Goal: Task Accomplishment & Management: Complete application form

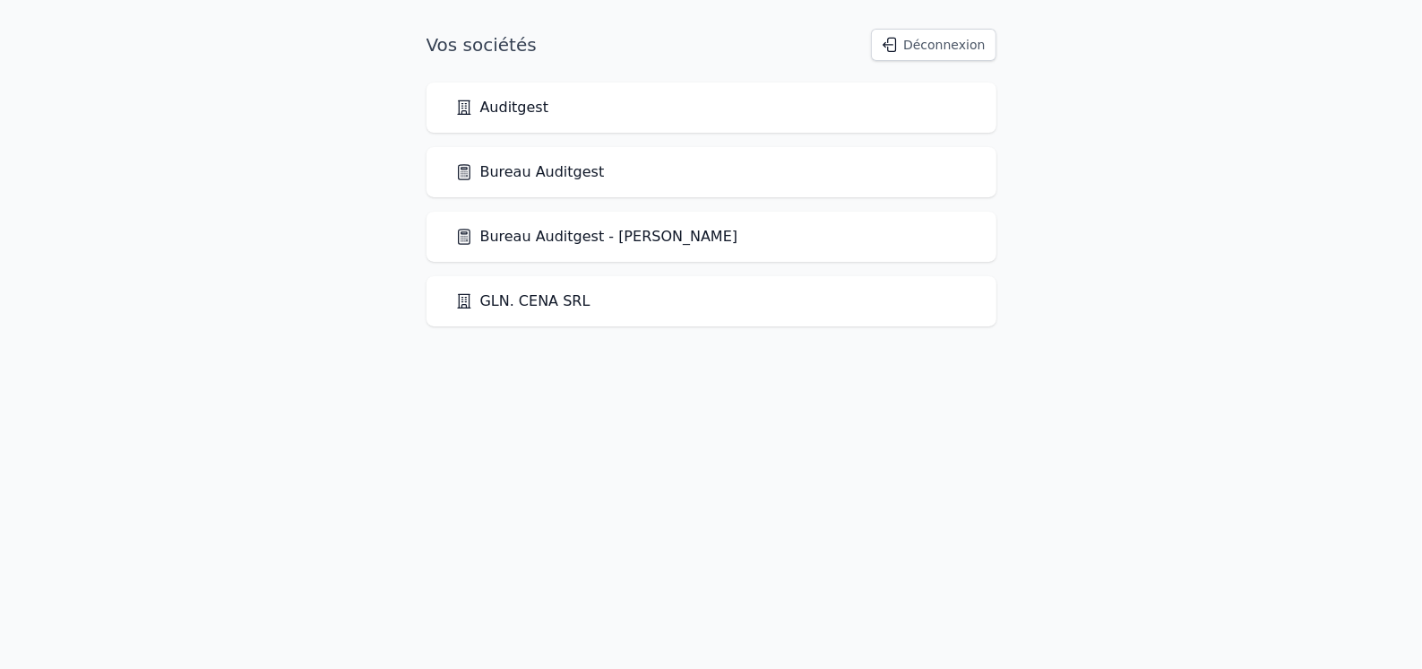
click at [528, 163] on link "Bureau Auditgest" at bounding box center [530, 172] width 150 height 22
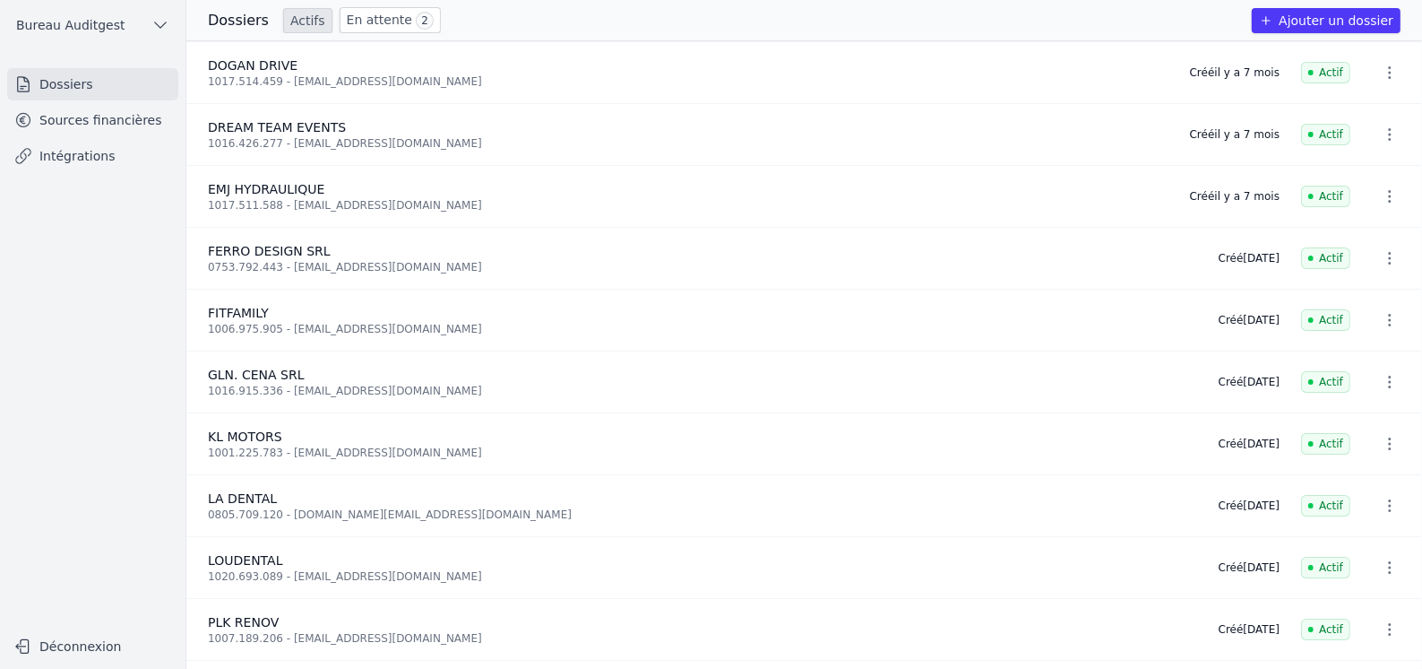
click at [78, 93] on link "Dossiers" at bounding box center [92, 84] width 171 height 32
click at [74, 79] on link "Dossiers" at bounding box center [92, 84] width 171 height 32
click at [1318, 18] on button "Ajouter un dossier" at bounding box center [1326, 20] width 149 height 25
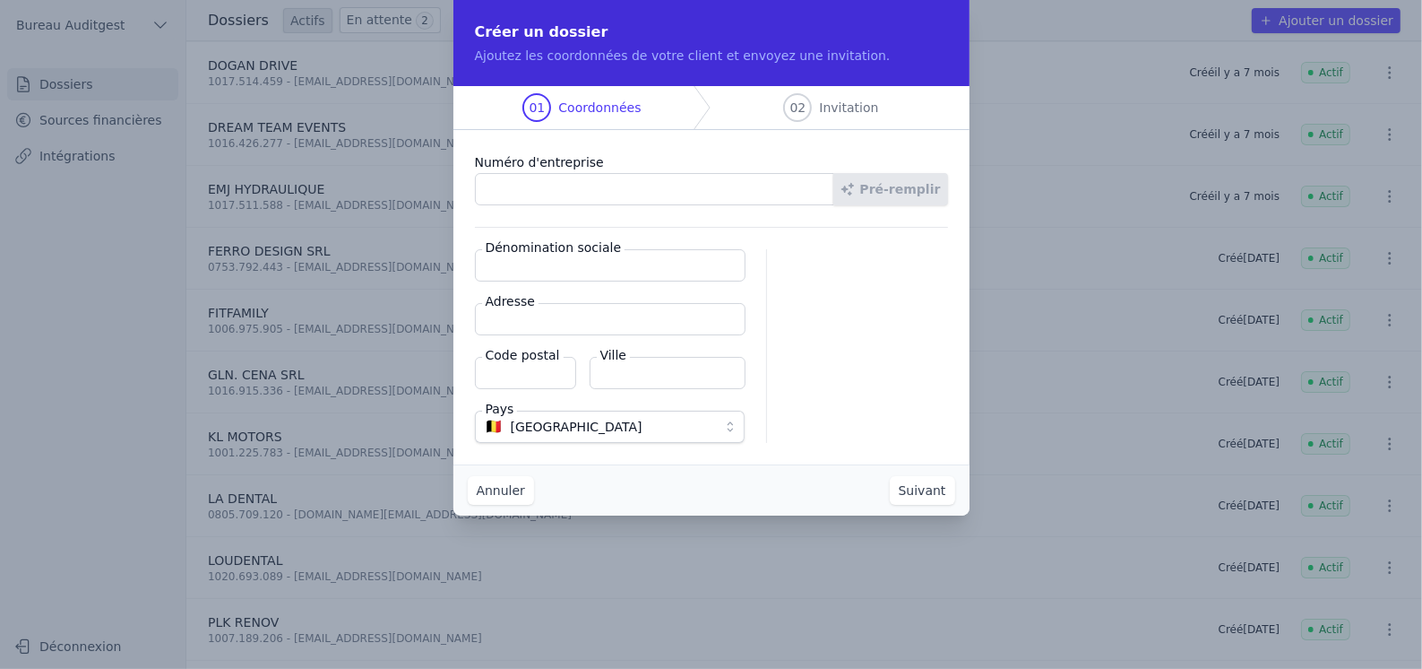
click at [553, 194] on input "Numéro d'entreprise" at bounding box center [654, 189] width 359 height 32
paste input "0428.063.275"
type input "0428.063.275"
click at [909, 186] on button "Pré-remplir" at bounding box center [890, 189] width 115 height 32
type input "Imprimerie [PERSON_NAME] et fils [PERSON_NAME]"
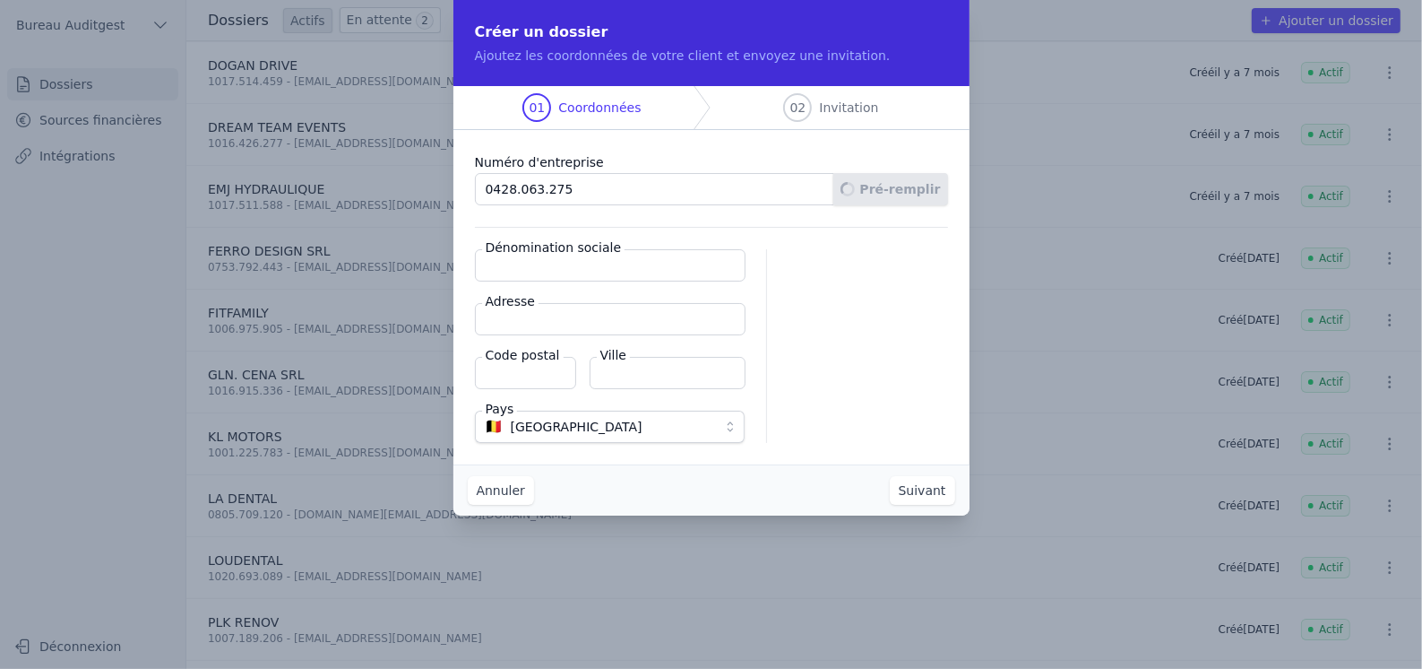
type input "[STREET_ADDRESS]"
type input "7180"
type input "Seneffe"
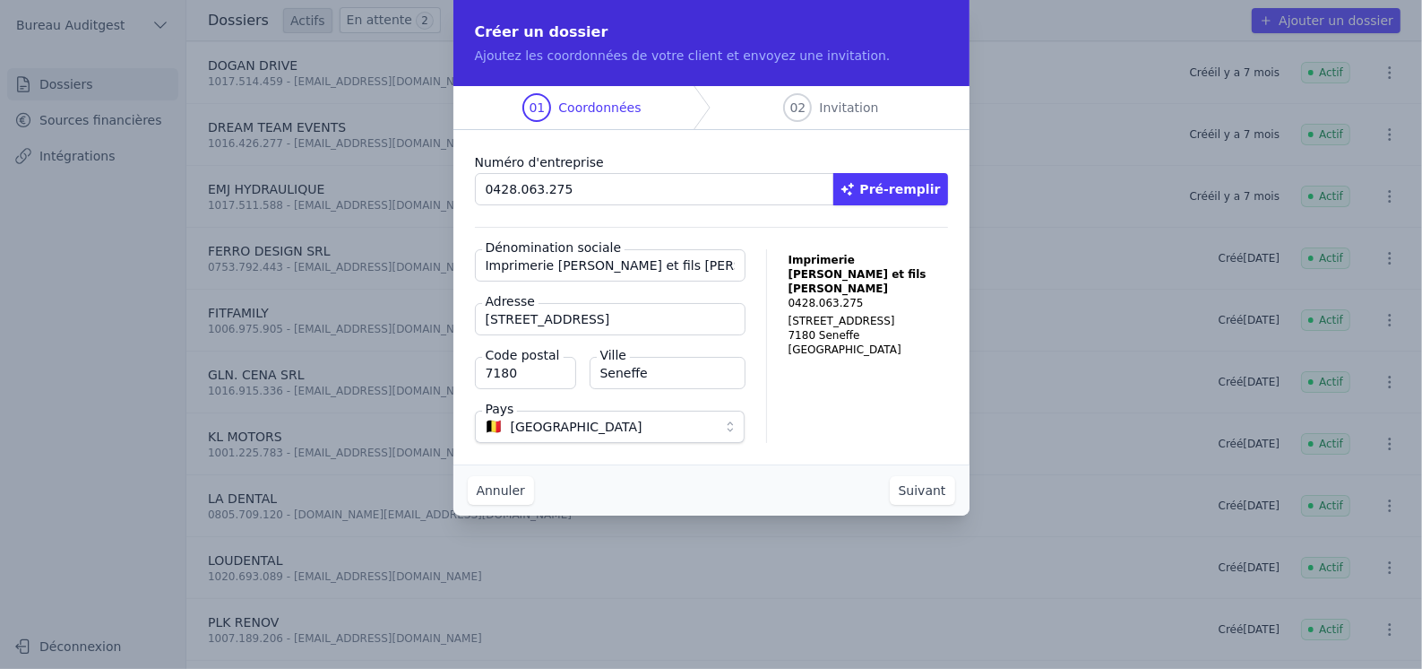
click at [933, 494] on button "Suivant" at bounding box center [922, 490] width 65 height 29
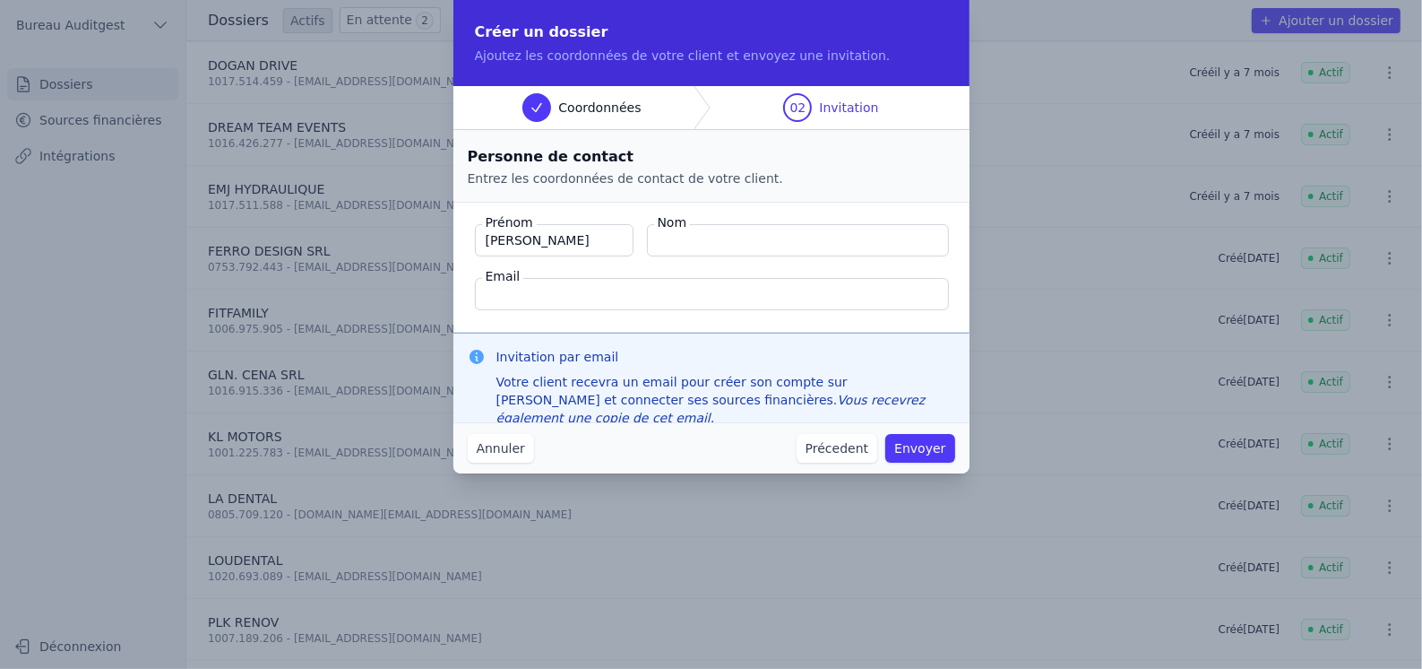
type input "[PERSON_NAME]"
click at [885, 434] on button "Envoyer" at bounding box center [919, 448] width 69 height 29
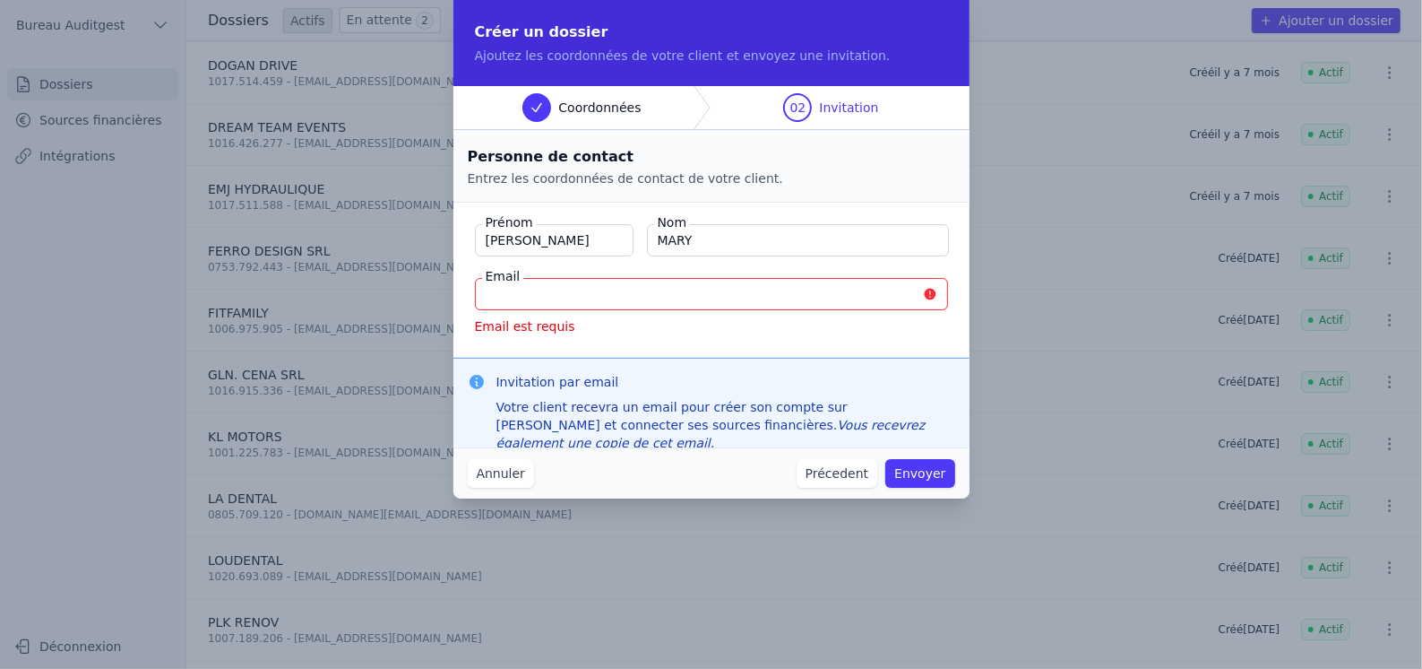
type input "MARY"
paste input "[PERSON_NAME][EMAIL_ADDRESS][DOMAIN_NAME]"
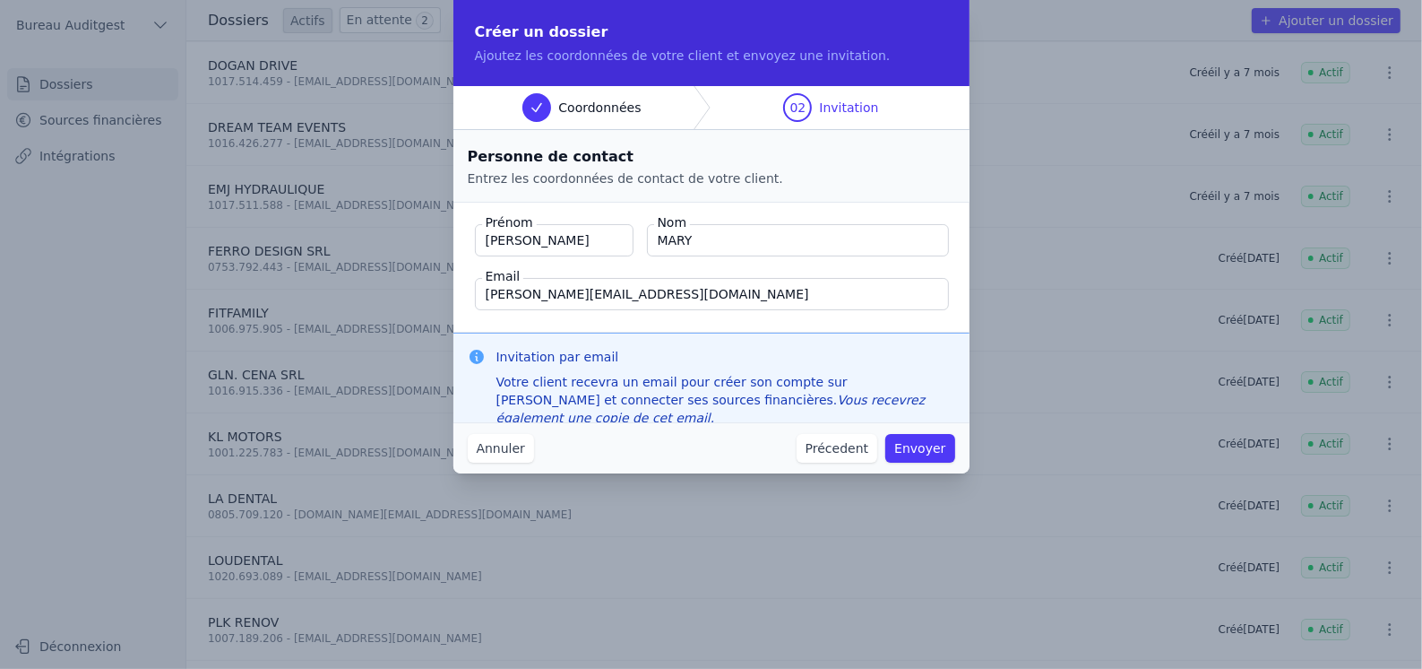
type input "[PERSON_NAME][EMAIL_ADDRESS][DOMAIN_NAME]"
click at [926, 444] on button "Envoyer" at bounding box center [919, 448] width 69 height 29
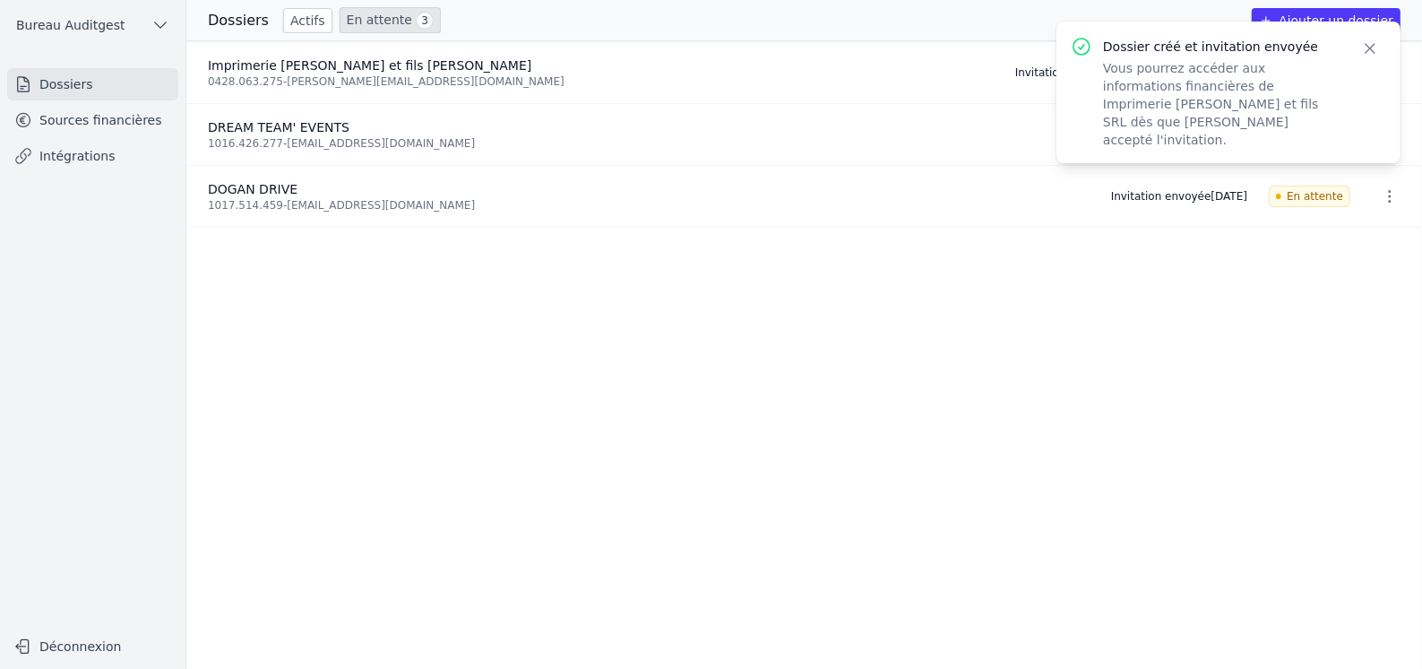
click at [1373, 49] on icon "button" at bounding box center [1370, 48] width 18 height 18
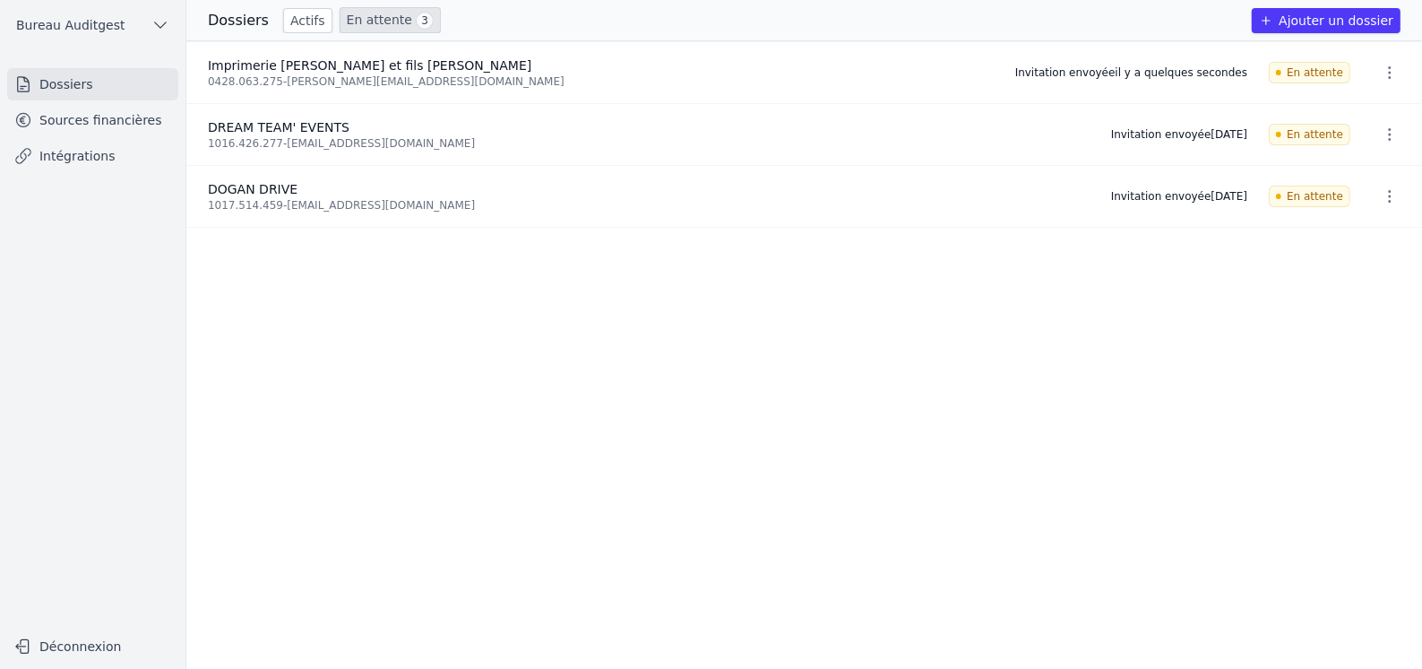
click at [1386, 73] on icon "button" at bounding box center [1390, 73] width 18 height 18
click at [1386, 73] on div at bounding box center [711, 334] width 1422 height 669
click at [82, 120] on link "Sources financières" at bounding box center [92, 120] width 171 height 32
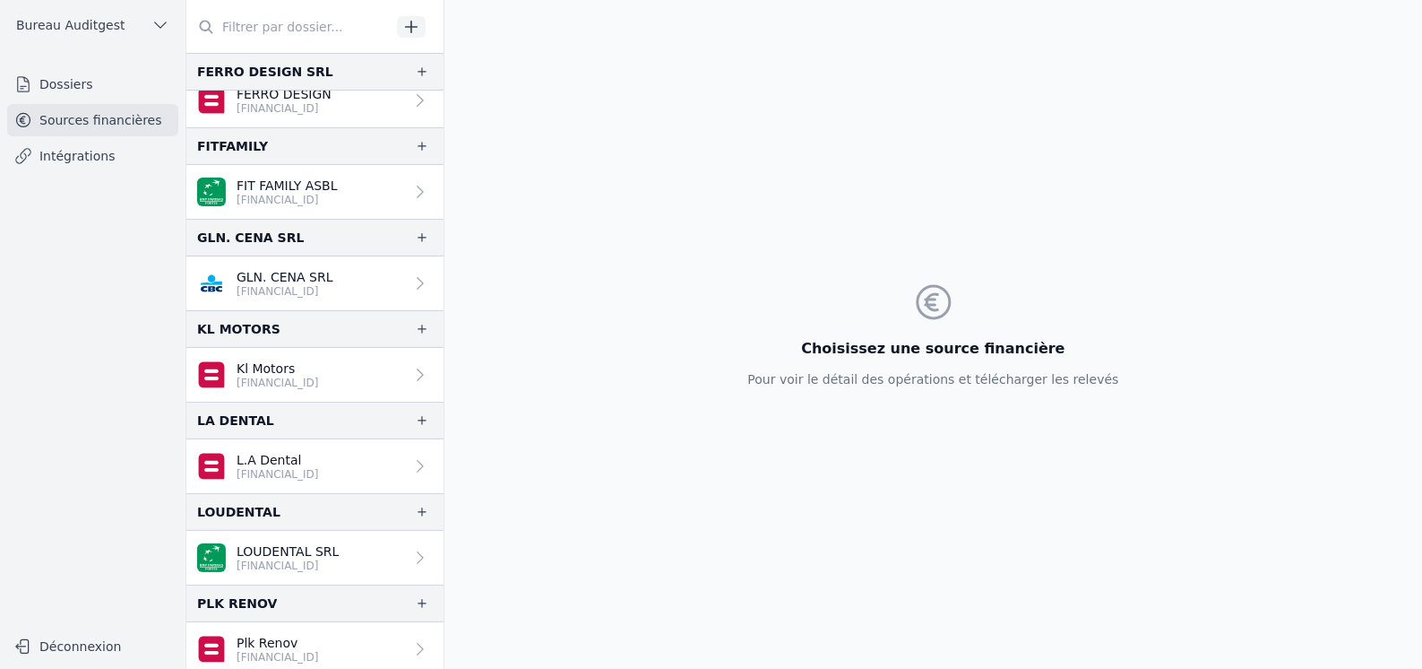
scroll to position [268, 0]
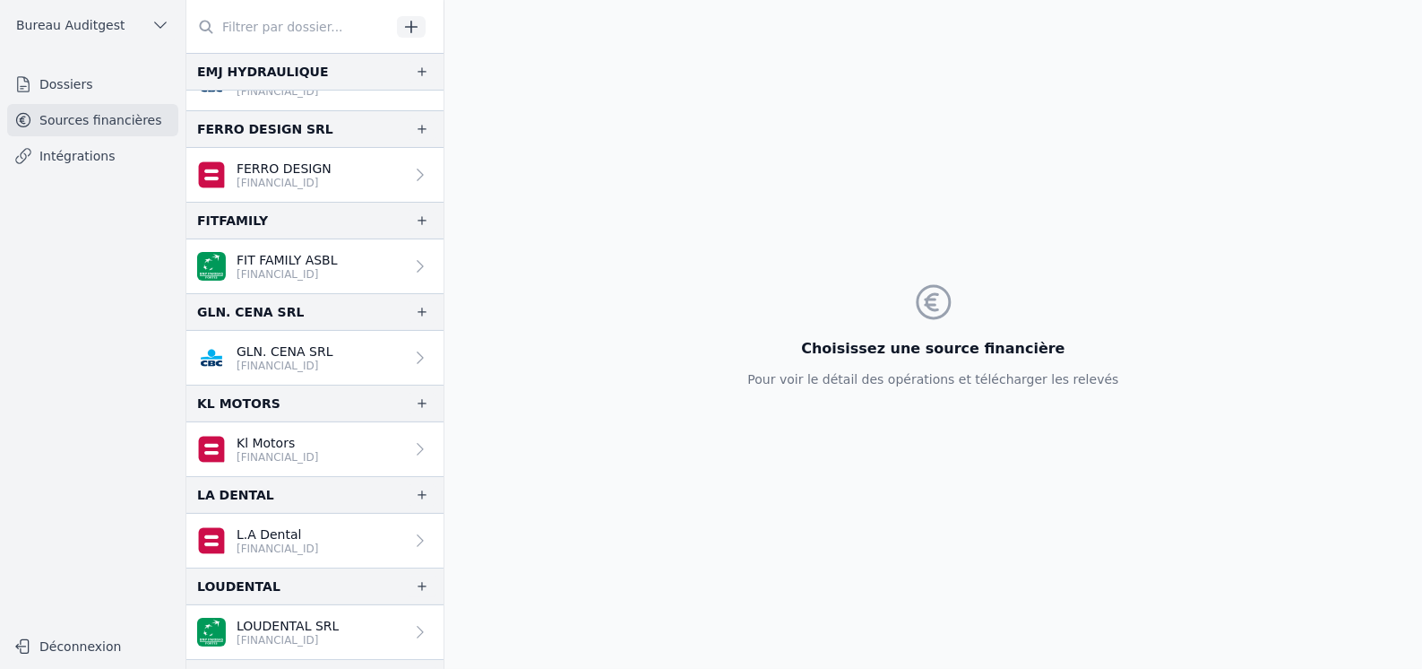
click at [262, 34] on input "text" at bounding box center [288, 27] width 204 height 32
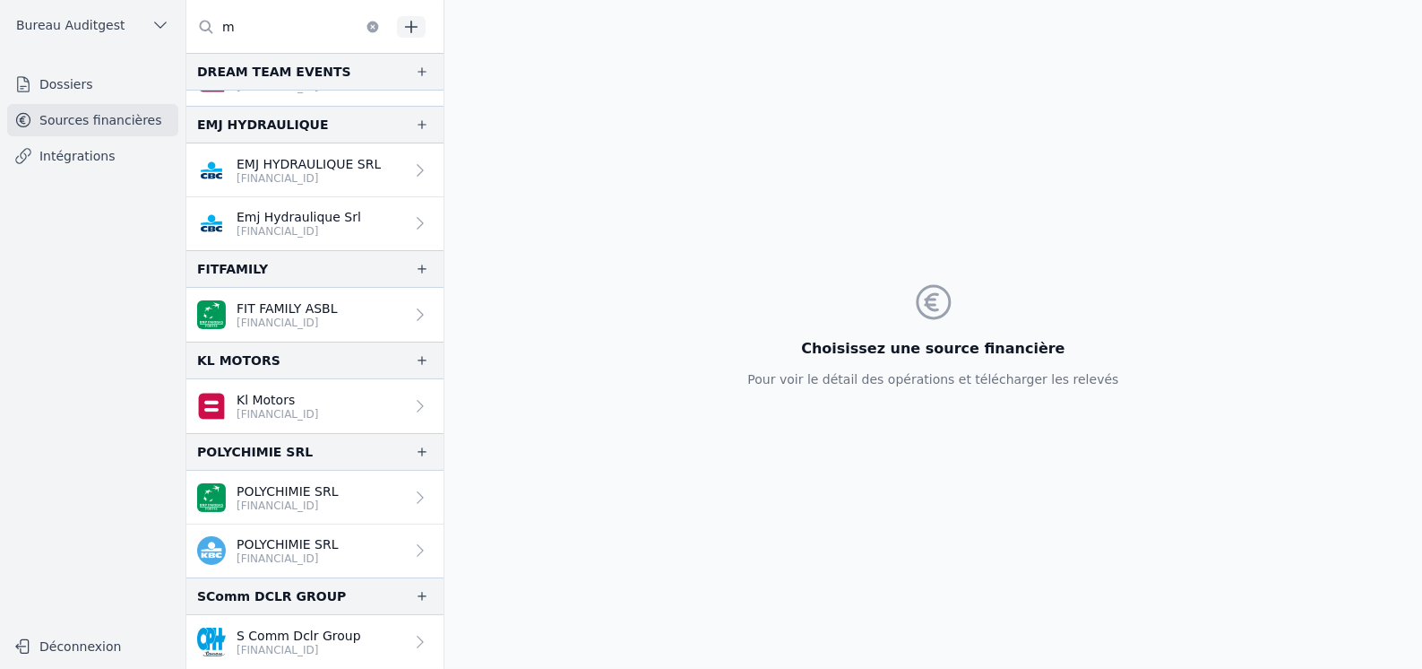
scroll to position [28, 0]
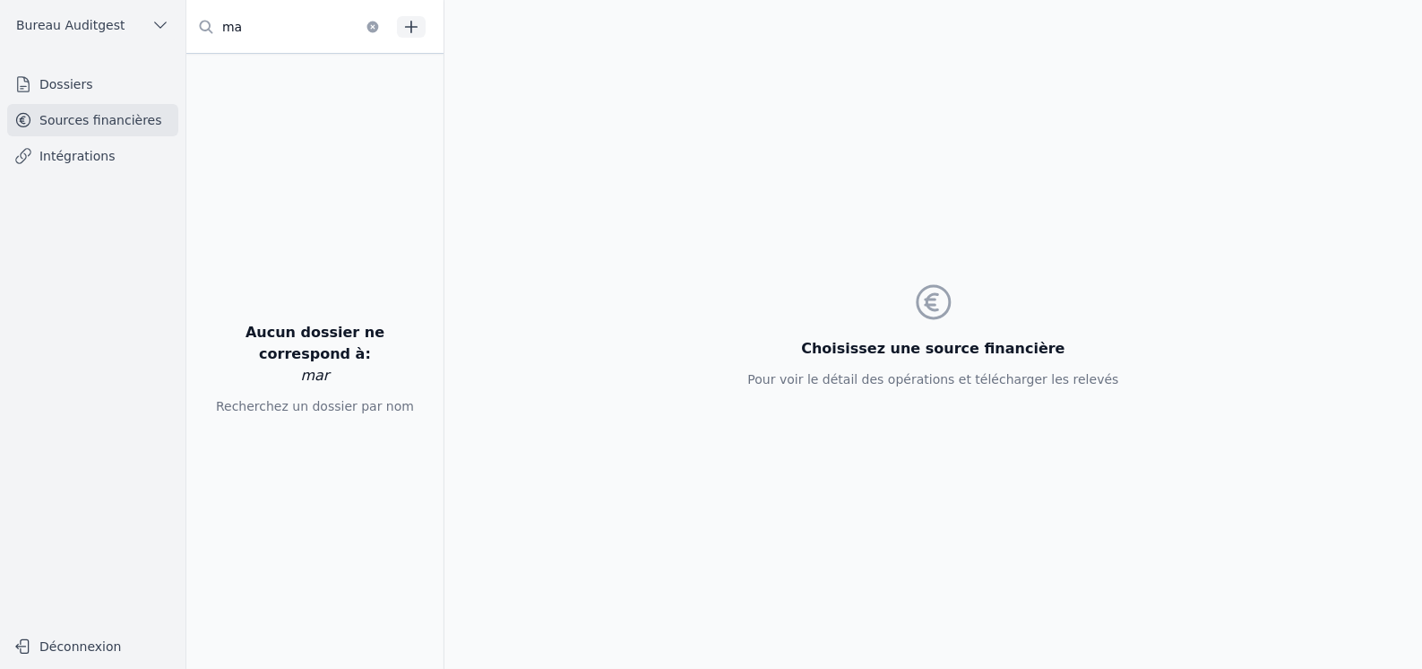
type input "m"
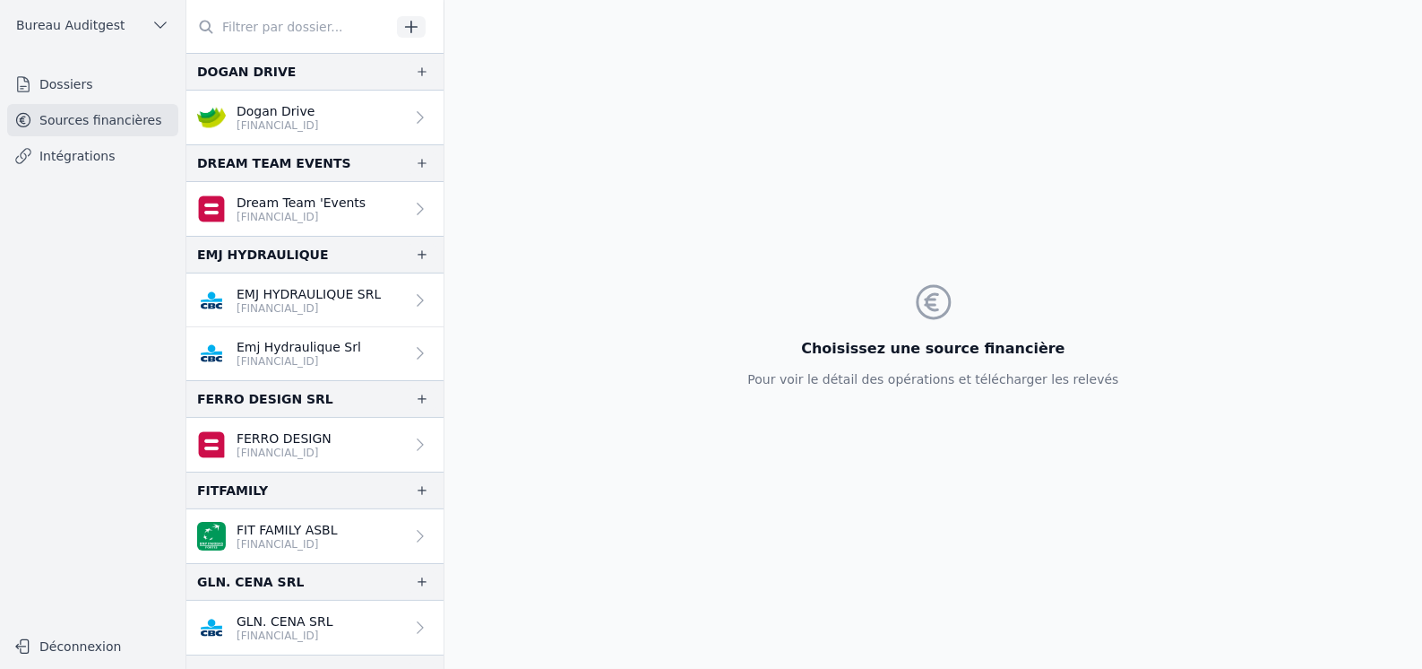
click at [78, 159] on link "Intégrations" at bounding box center [92, 156] width 171 height 32
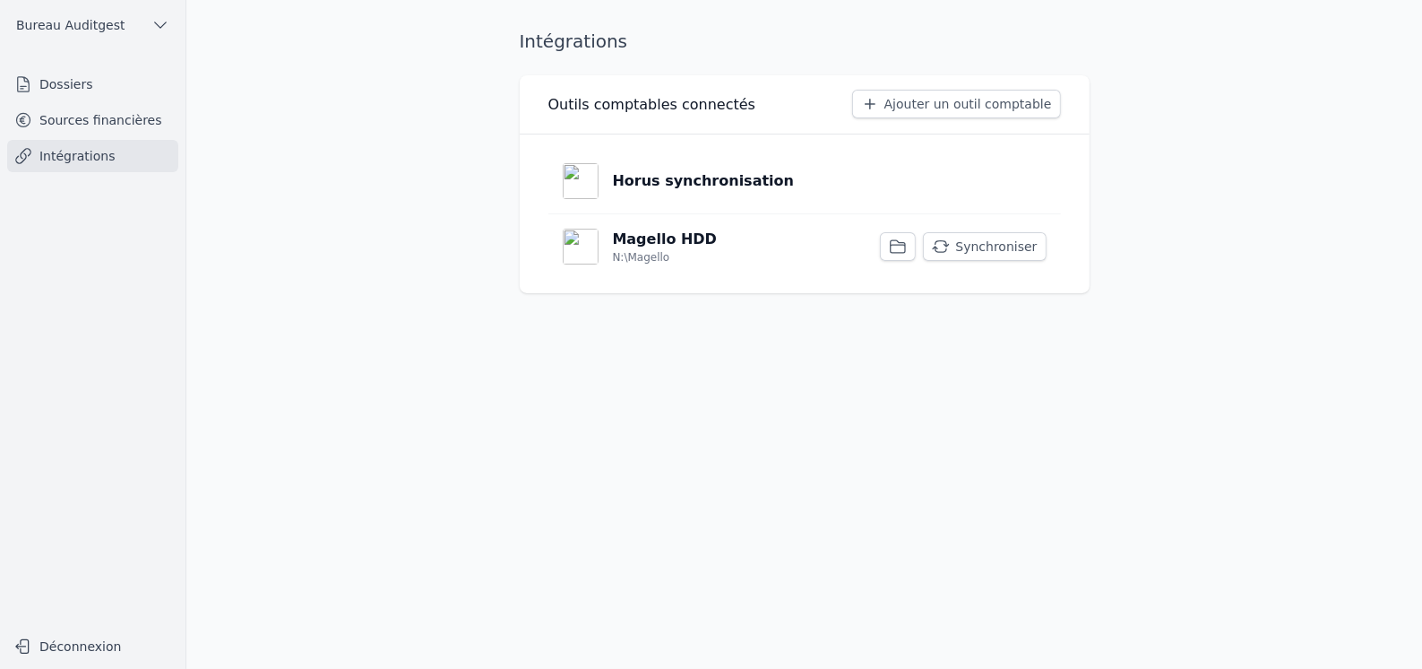
click at [61, 120] on link "Sources financières" at bounding box center [92, 120] width 171 height 32
